Goal: Find specific page/section: Find specific page/section

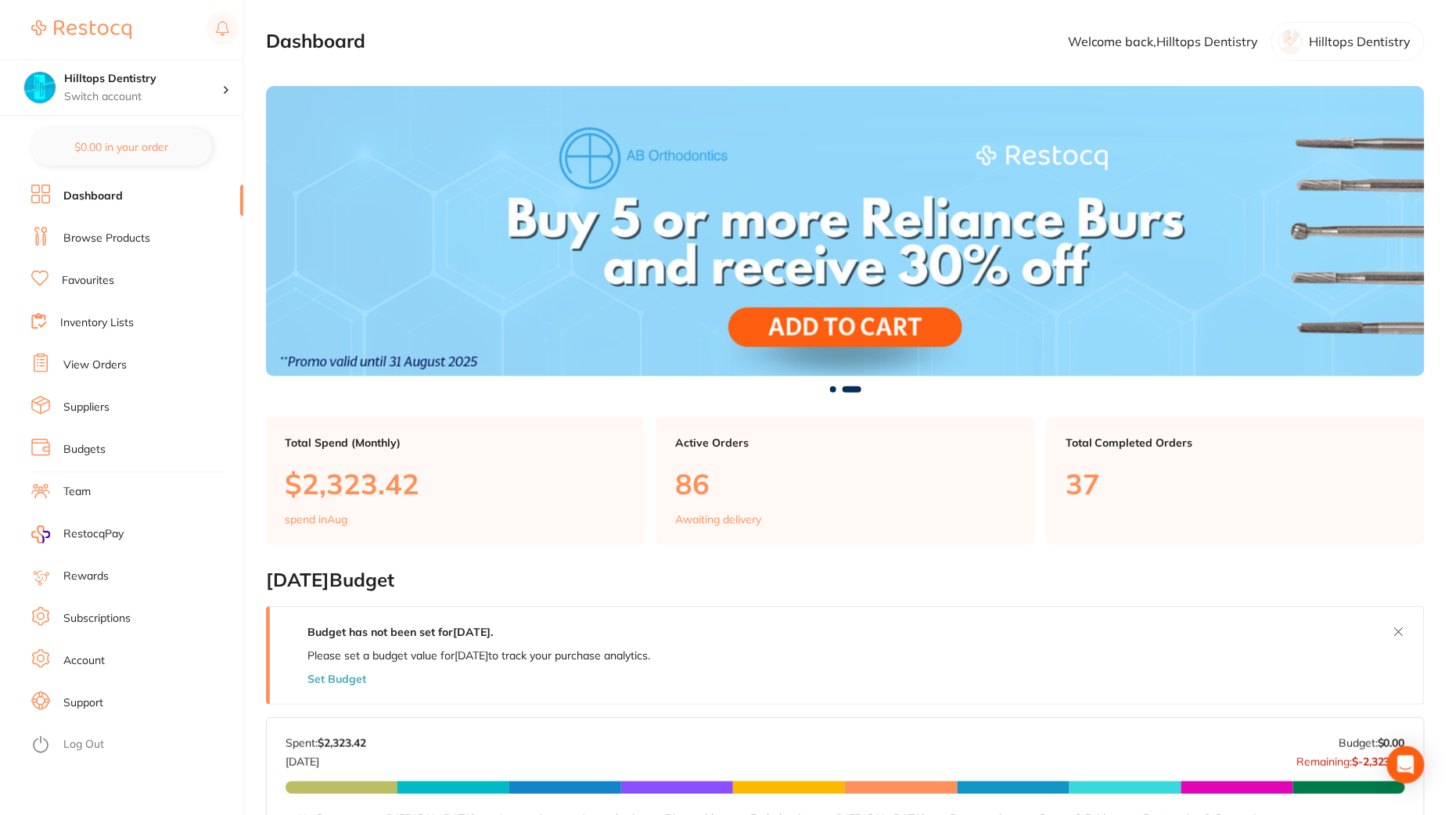
click at [117, 238] on link "Browse Products" at bounding box center [106, 238] width 87 height 16
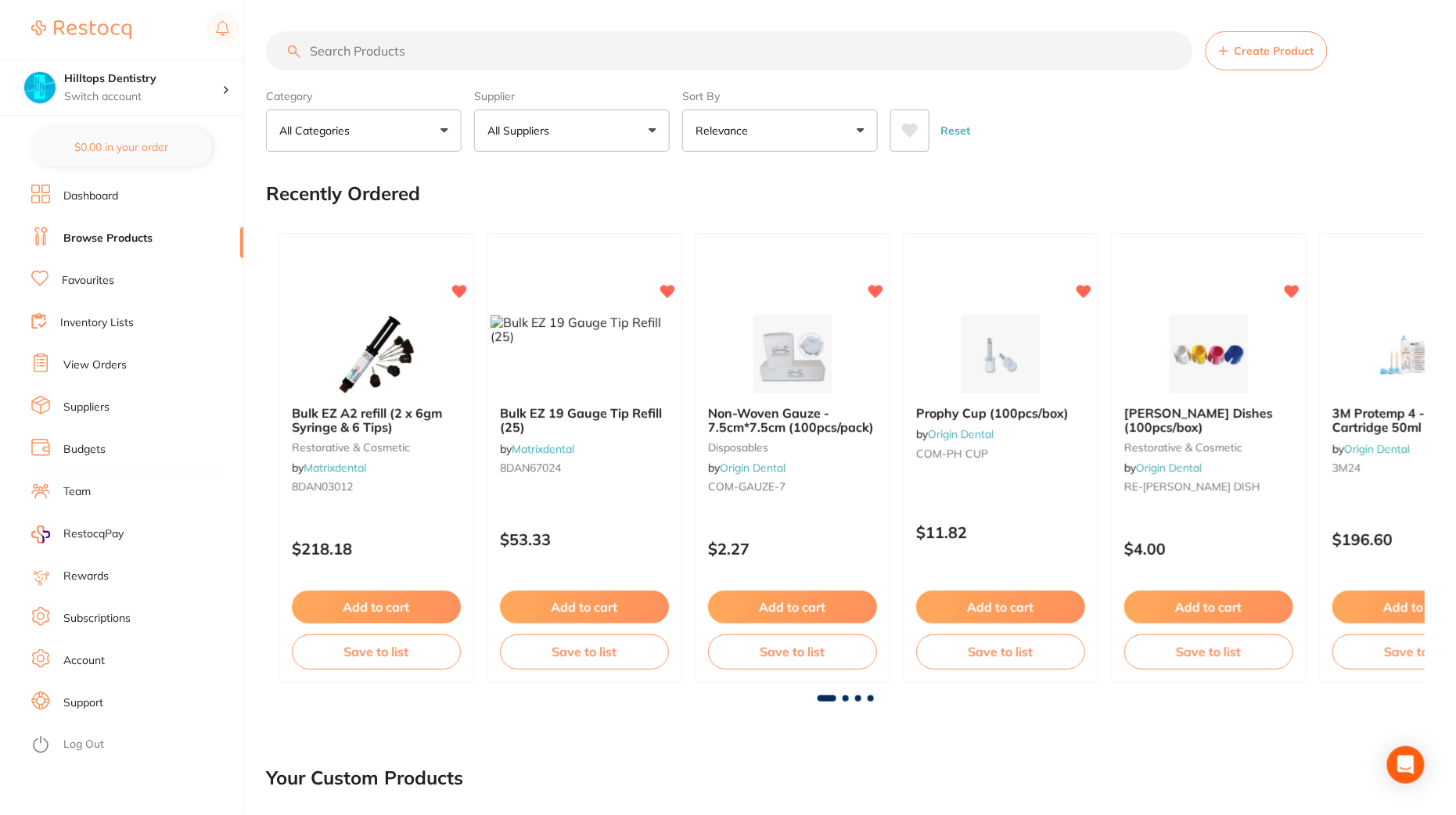
click at [554, 56] on input "search" at bounding box center [729, 50] width 927 height 39
paste input "ULT-0353"
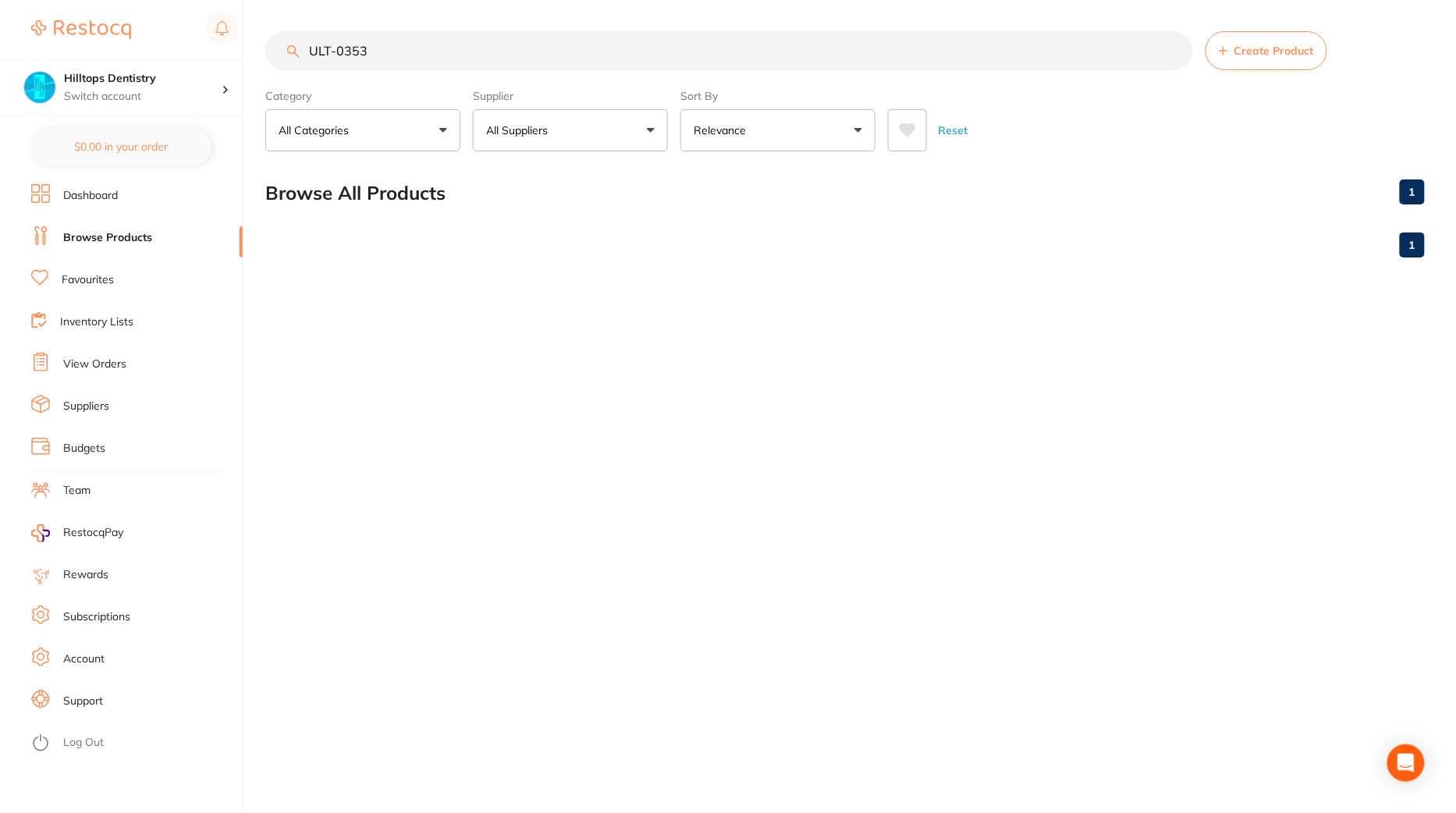
type input "ULT-0353"
click at [100, 327] on link "Inventory Lists" at bounding box center [97, 322] width 73 height 16
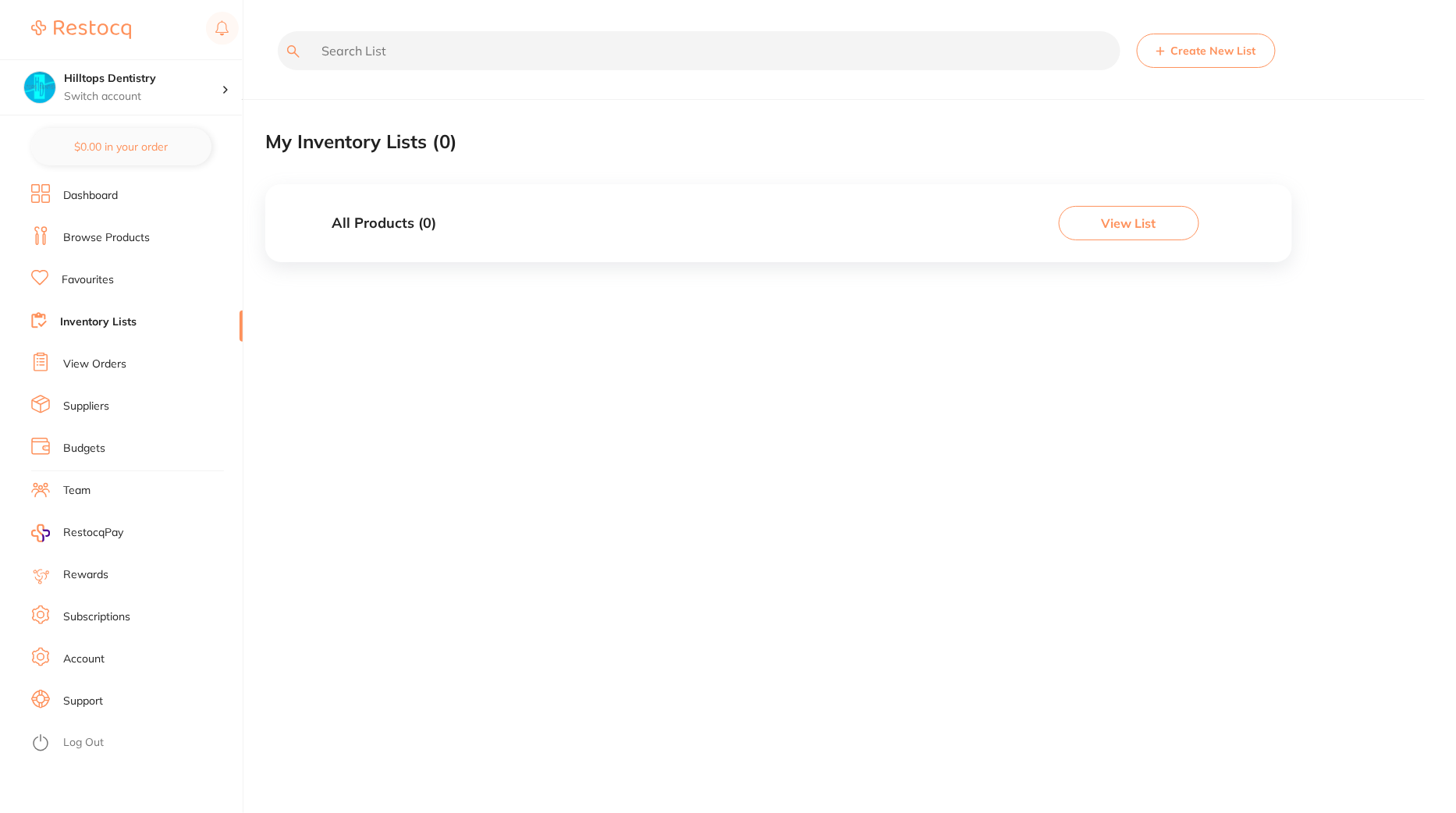
click at [551, 56] on input "text" at bounding box center [699, 50] width 843 height 39
paste input "ult-0353"
type input "ult-0353"
click at [96, 290] on li "Favourites" at bounding box center [137, 279] width 212 height 23
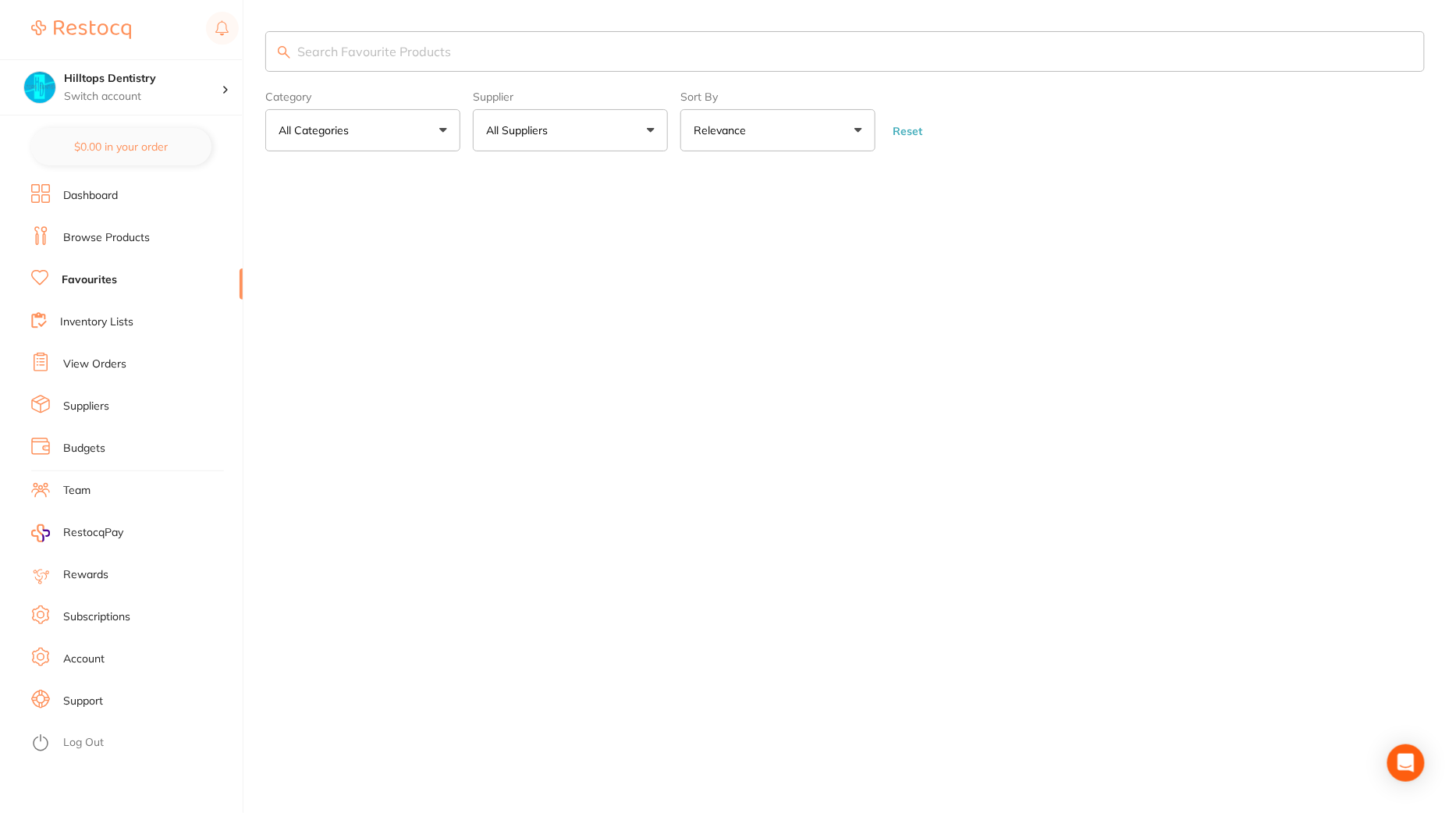
click at [391, 49] on input "search" at bounding box center [844, 51] width 1159 height 41
paste input "ULT-0353"
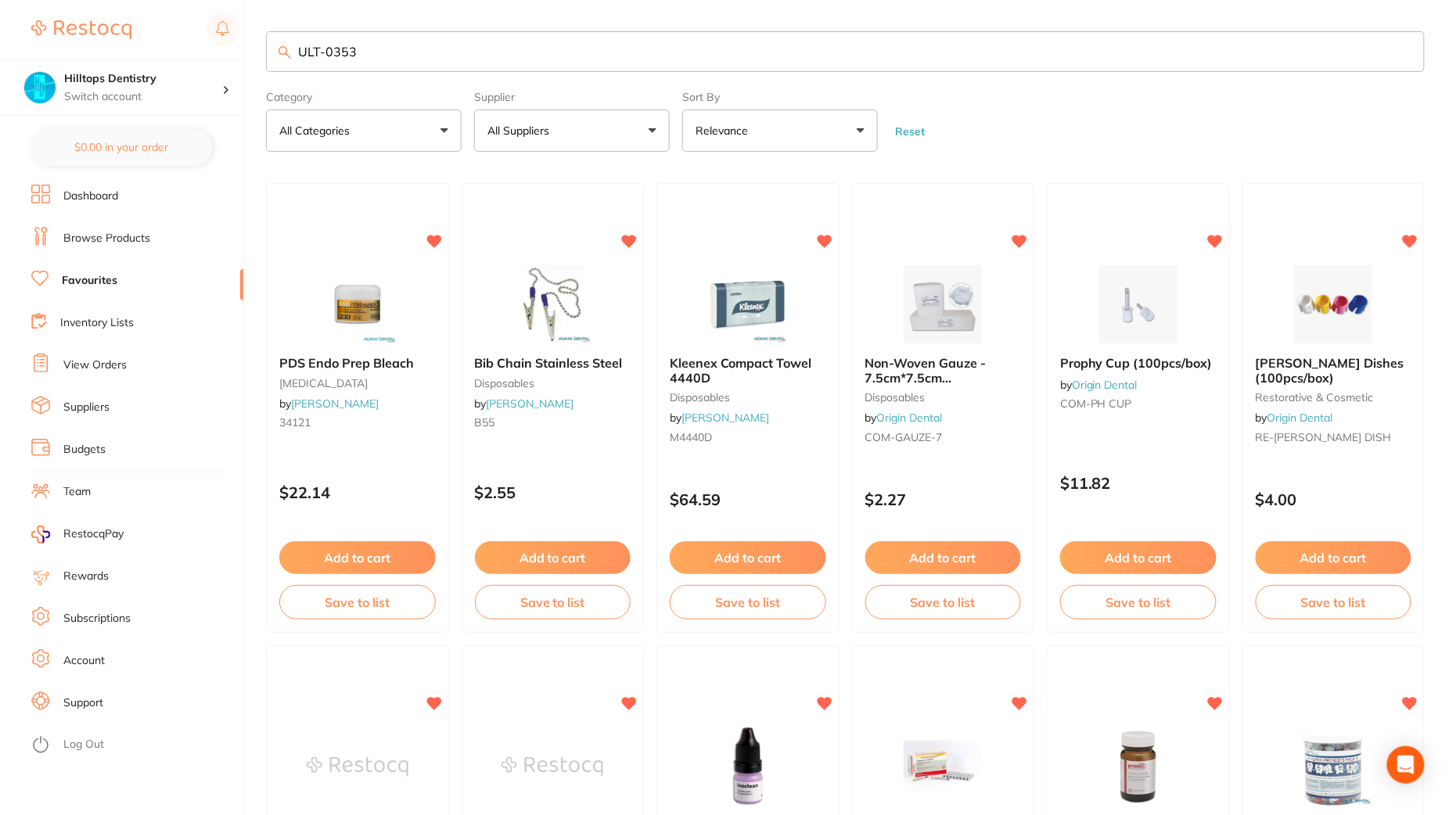
type input "ULT-0353"
